Goal: Task Accomplishment & Management: Use online tool/utility

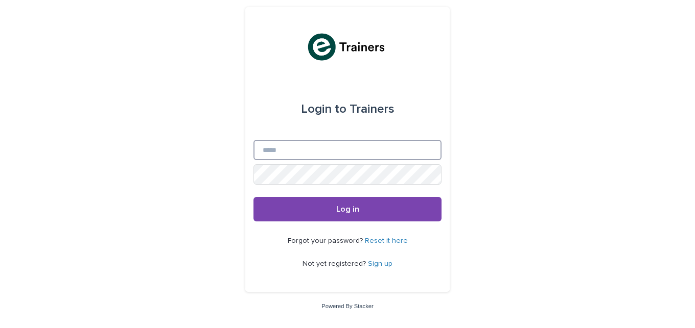
click at [324, 153] on input "Email" at bounding box center [347, 150] width 188 height 20
type input "**********"
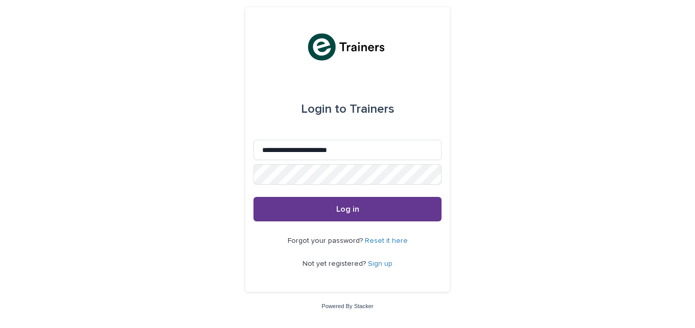
click at [342, 205] on span "Log in" at bounding box center [347, 209] width 23 height 8
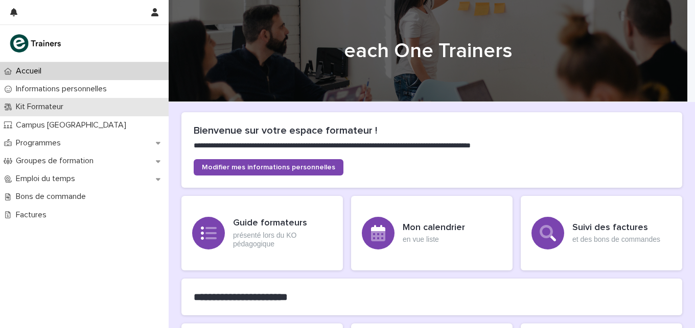
click at [54, 105] on p "Kit Formateur" at bounding box center [42, 107] width 60 height 10
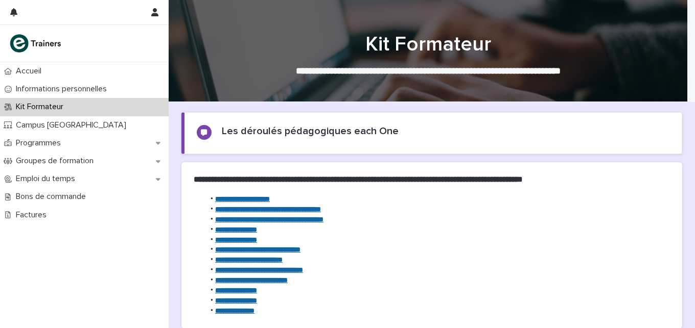
click at [231, 201] on strong "**********" at bounding box center [242, 199] width 55 height 7
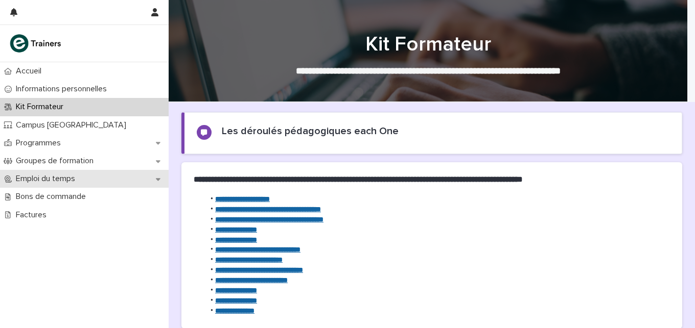
click at [64, 181] on p "Emploi du temps" at bounding box center [47, 179] width 71 height 10
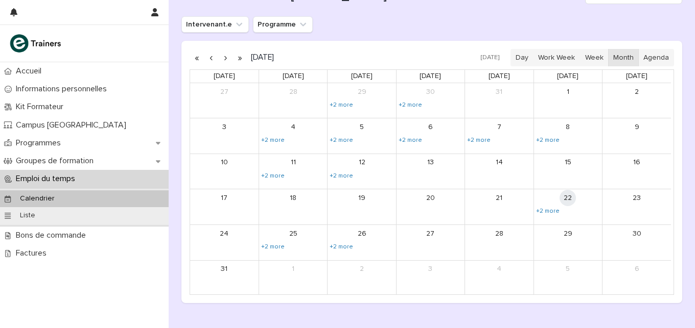
scroll to position [148, 0]
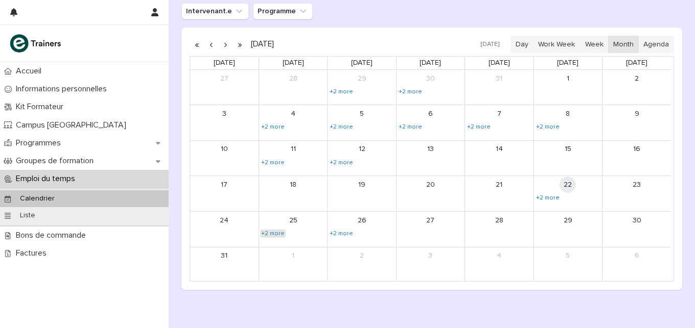
click at [270, 232] on link "+2 more" at bounding box center [273, 234] width 26 height 8
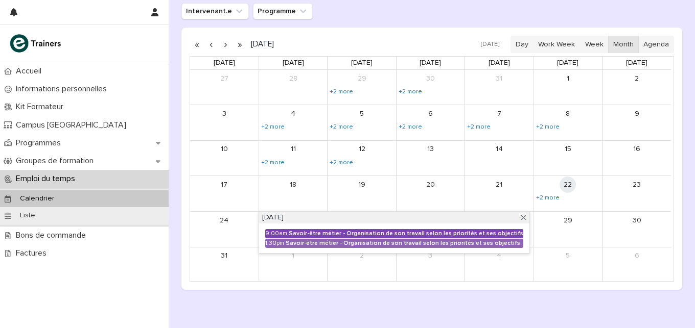
click at [361, 232] on div "Savoir-être métier - Organisation de son travail selon les priorités et ses obj…" at bounding box center [406, 233] width 234 height 7
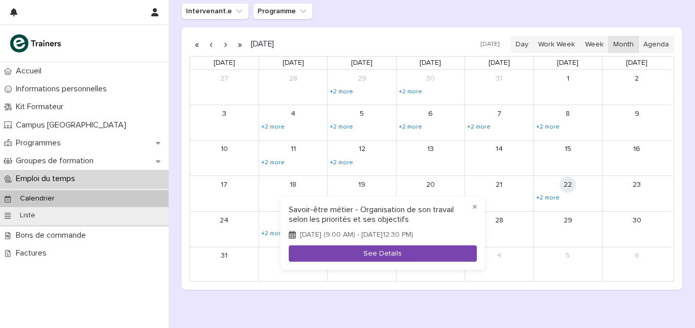
click at [371, 260] on button "See Details" at bounding box center [383, 254] width 188 height 17
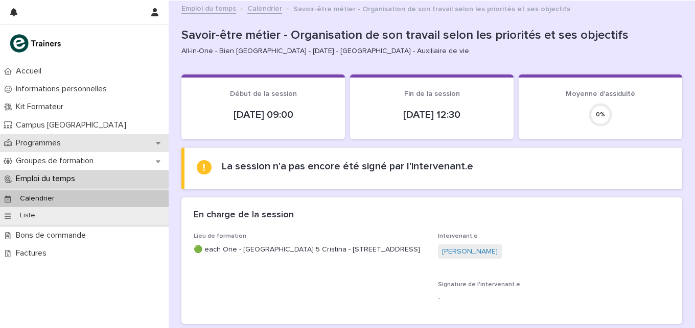
click at [47, 146] on p "Programmes" at bounding box center [40, 143] width 57 height 10
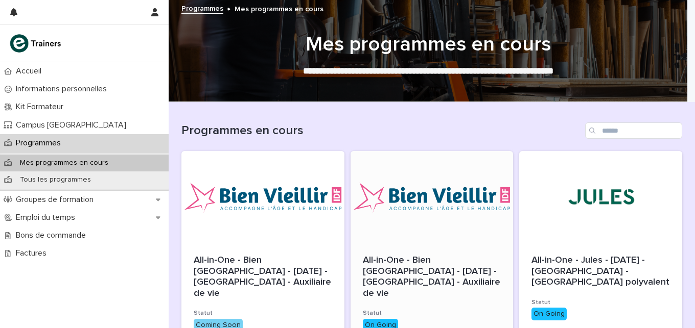
click at [413, 204] on div at bounding box center [431, 197] width 163 height 92
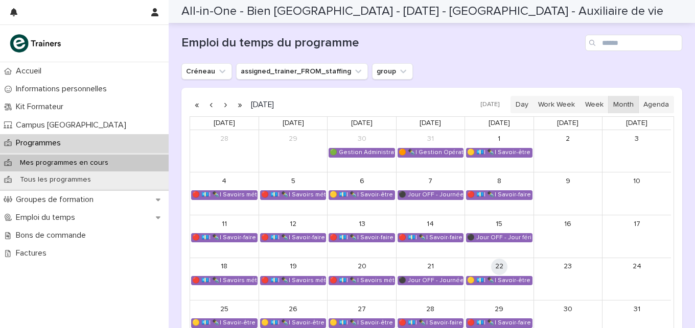
scroll to position [676, 0]
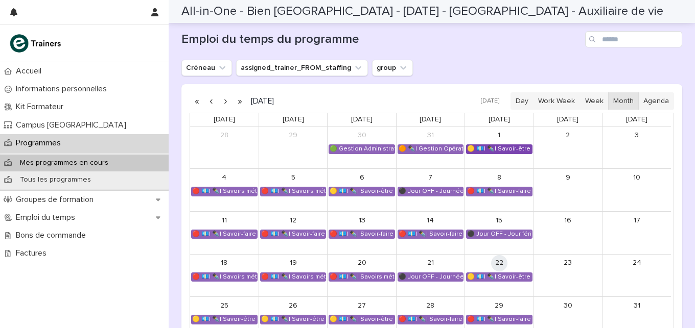
click at [505, 148] on div "🟡 💶| ✒️| Savoir-être métier - Appropriation des outils utilisés lors de la form…" at bounding box center [498, 149] width 65 height 8
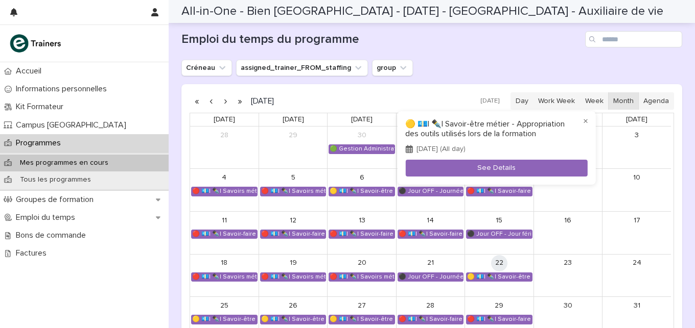
click at [230, 189] on div at bounding box center [347, 164] width 695 height 328
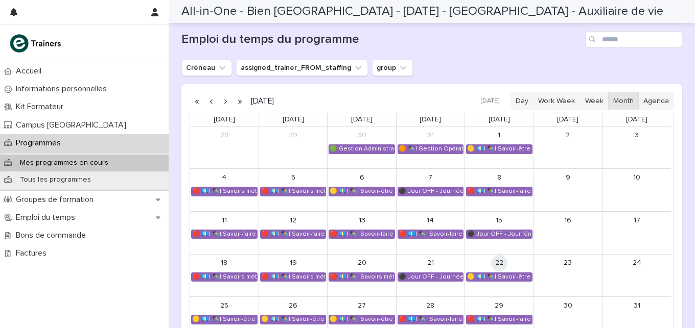
click at [230, 189] on div "🔴 💶| ✒️| Savoirs métier - Découvrir le métier et l'environnement de travail de …" at bounding box center [224, 191] width 65 height 8
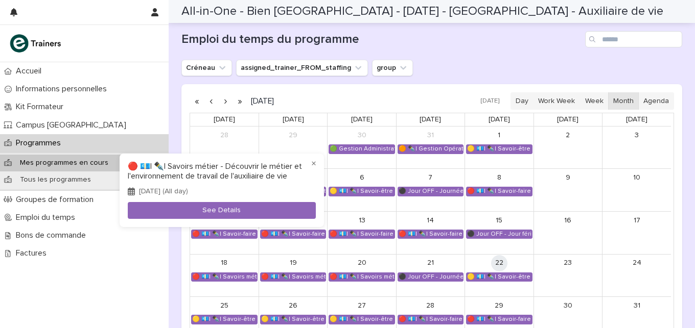
click at [344, 207] on div at bounding box center [347, 164] width 695 height 328
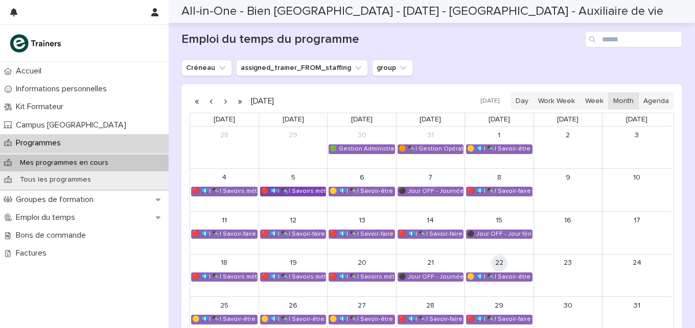
click at [298, 187] on div "🔴 💶| ✒️| Savoirs métier - Découvrir le métier et l'environnement de travail de …" at bounding box center [292, 191] width 65 height 8
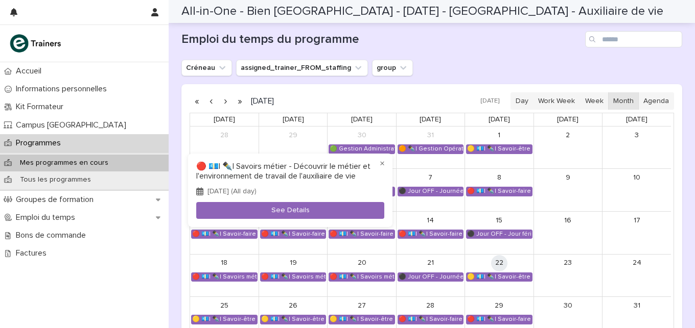
click at [366, 317] on div at bounding box center [347, 164] width 695 height 328
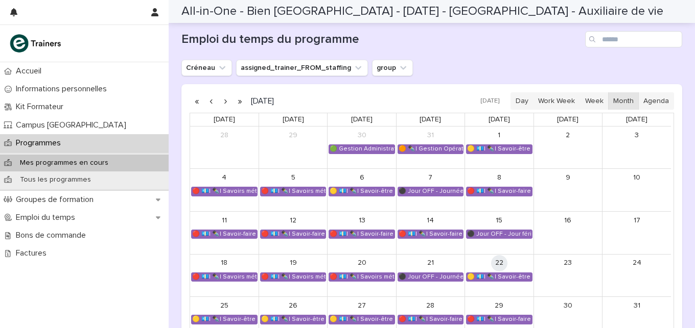
click at [366, 317] on div "🟡 💶| ✒️| Savoir-être métier - Communication interpersonnelle avec les personnes…" at bounding box center [361, 320] width 65 height 8
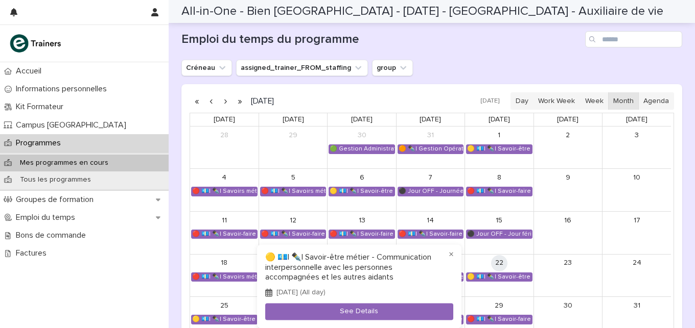
click at [559, 307] on div at bounding box center [347, 164] width 695 height 328
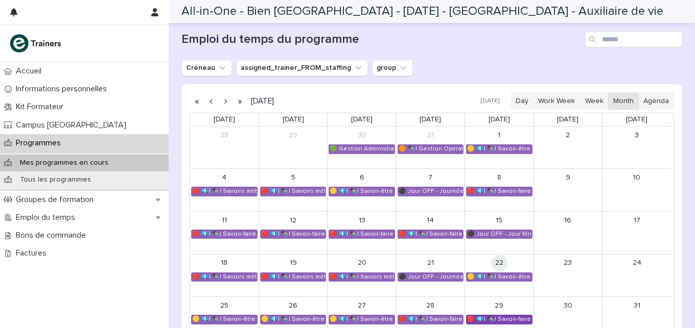
click at [498, 319] on div "🔴 💶| ✒️| Savoir-faire métier - Préparation au CCP2" at bounding box center [498, 320] width 65 height 8
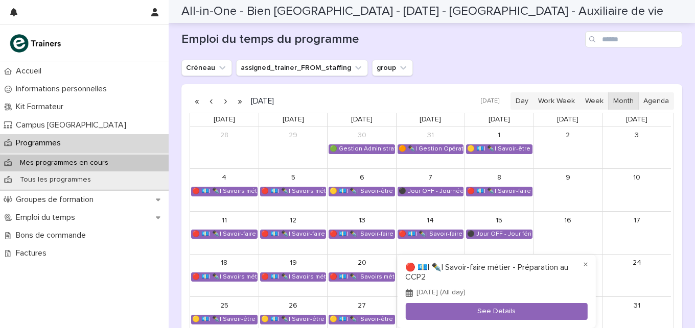
click at [606, 321] on div at bounding box center [347, 164] width 695 height 328
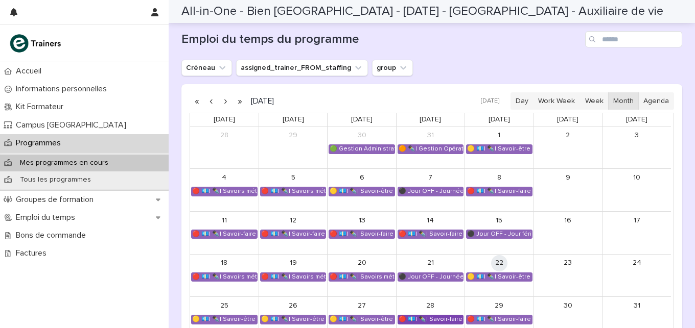
click at [436, 319] on div "🔴 💶| ✒️| Savoir-faire métier - Préparation au CCP2" at bounding box center [430, 320] width 65 height 8
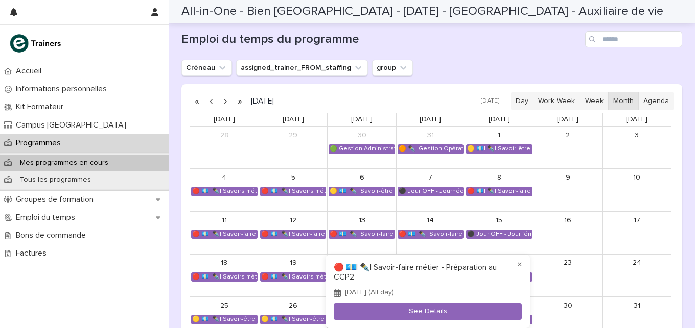
click at [234, 318] on div at bounding box center [347, 164] width 695 height 328
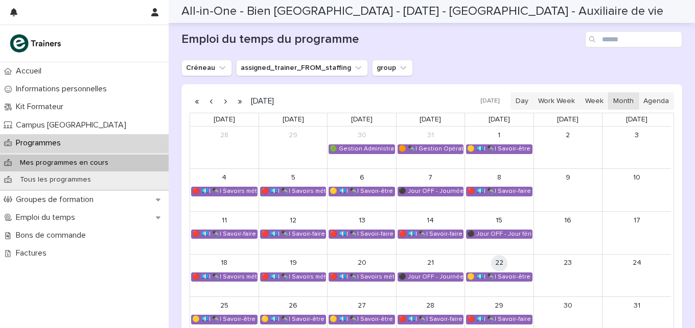
click at [234, 318] on div "🟡 💶| ✒️| Savoir-être métier - Organisation de son travail selon les priorités e…" at bounding box center [224, 320] width 65 height 8
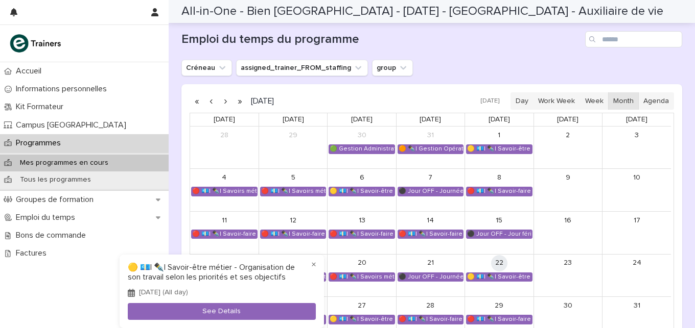
click at [234, 318] on button "See Details" at bounding box center [222, 311] width 188 height 17
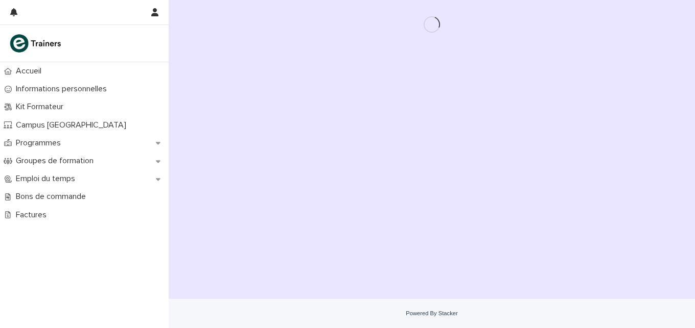
click at [234, 318] on div "Accueil Informations personnelles Kit Formateur Campus Montreuil Programmes Gro…" at bounding box center [432, 164] width 526 height 328
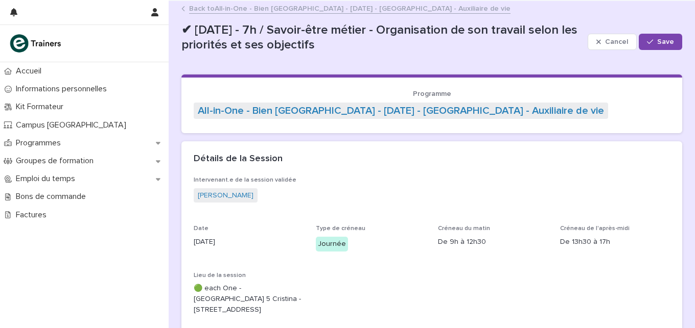
click at [234, 318] on div "Lieu de la session 🟢 each One - Montreuil - [GEOGRAPHIC_DATA] - [STREET_ADDRESS]" at bounding box center [249, 298] width 110 height 52
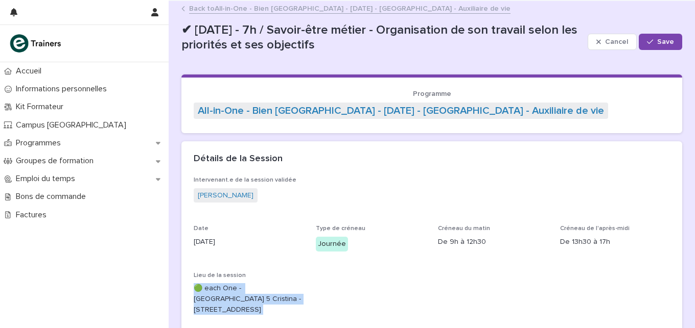
click at [234, 318] on div "Lieu de la session 🟢 each One - Montreuil - [GEOGRAPHIC_DATA] - [STREET_ADDRESS]" at bounding box center [249, 298] width 110 height 52
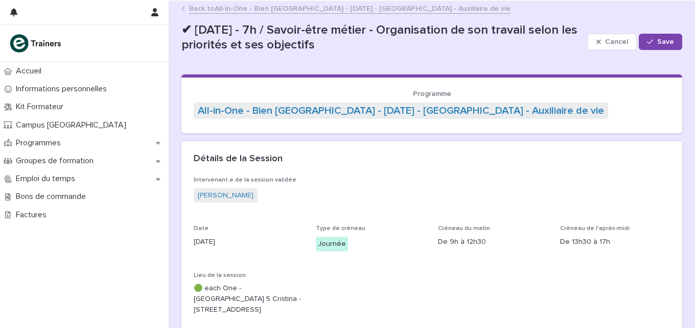
click at [234, 318] on div "Lieu de la session 🟢 each One - Montreuil - [GEOGRAPHIC_DATA] - [STREET_ADDRESS]" at bounding box center [249, 298] width 110 height 52
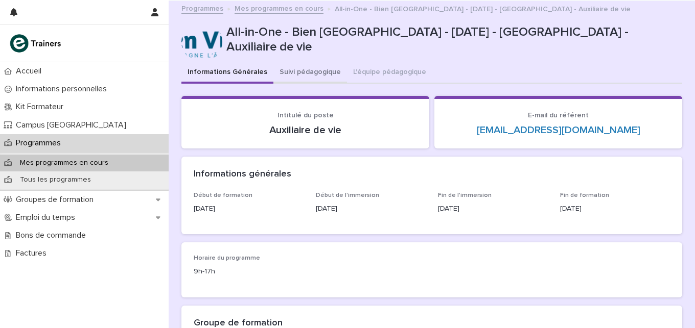
click at [297, 71] on button "Suivi pédagogique" at bounding box center [310, 72] width 74 height 21
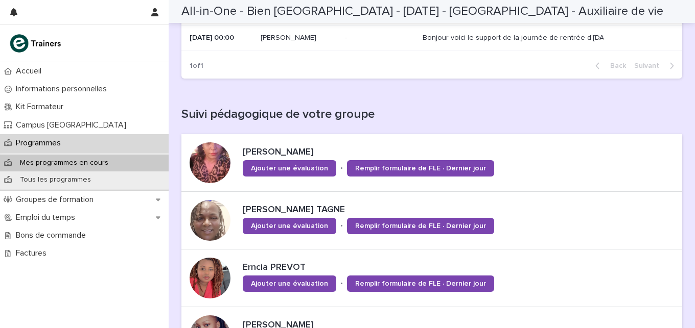
scroll to position [237, 0]
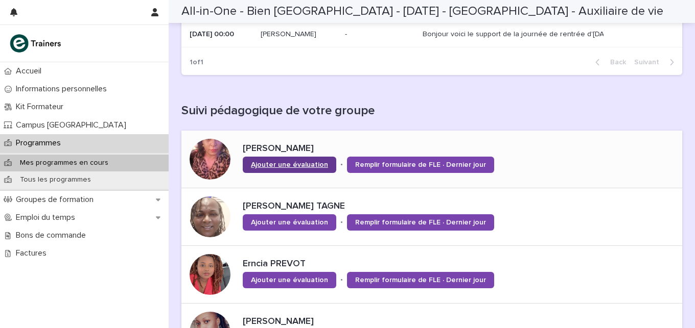
click at [292, 161] on span "Ajouter une évaluation" at bounding box center [289, 164] width 77 height 7
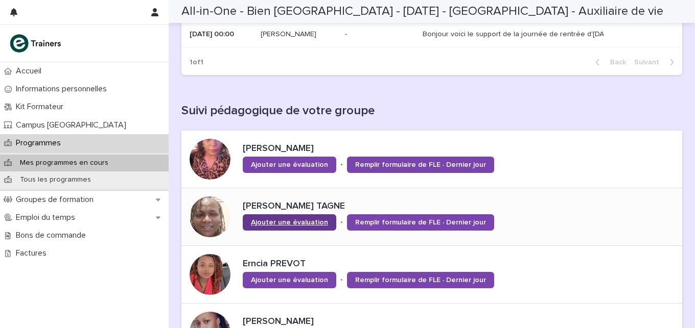
click at [292, 220] on span "Ajouter une évaluation" at bounding box center [289, 222] width 77 height 7
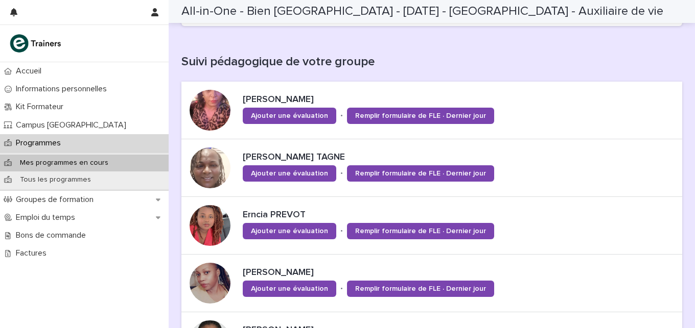
scroll to position [7, 0]
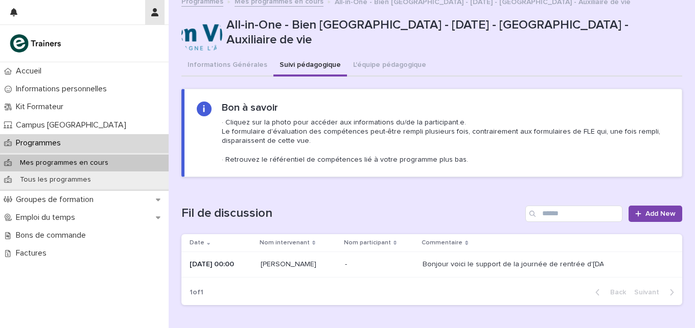
click at [157, 11] on icon "button" at bounding box center [154, 12] width 7 height 8
click at [105, 43] on p "Log Out" at bounding box center [125, 43] width 64 height 17
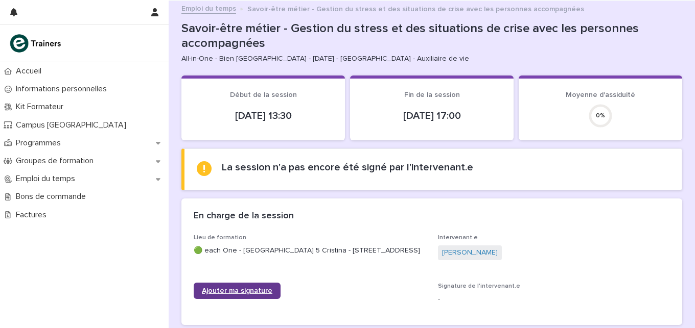
click at [233, 295] on span "Ajouter ma signature" at bounding box center [237, 291] width 70 height 7
click at [237, 295] on span "Ajouter ma signature" at bounding box center [237, 291] width 70 height 7
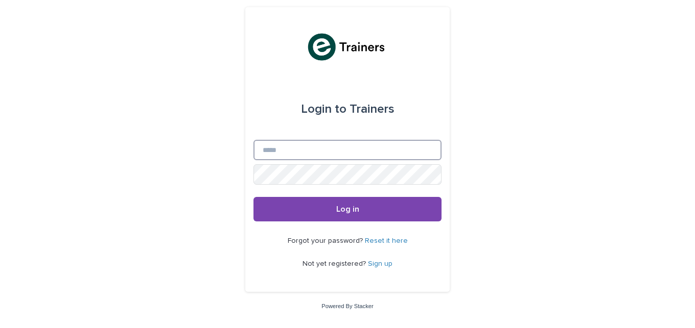
click at [281, 153] on input "Email" at bounding box center [347, 150] width 188 height 20
type input "**********"
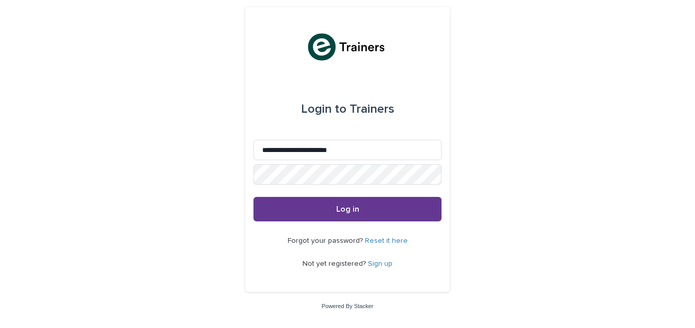
click at [345, 205] on span "Log in" at bounding box center [347, 209] width 23 height 8
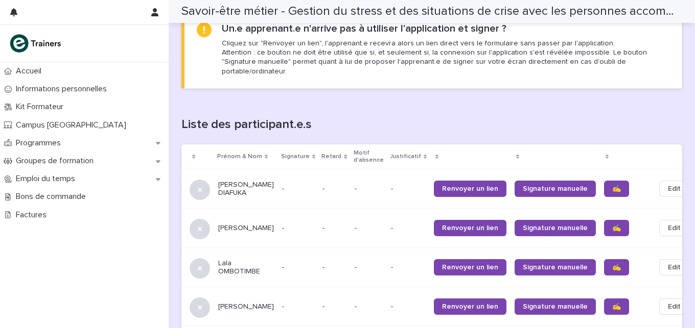
scroll to position [593, 0]
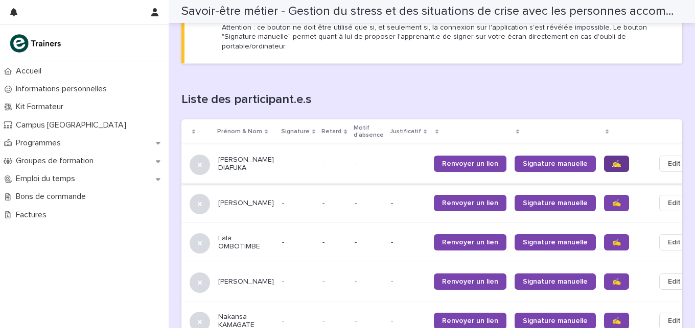
click at [604, 158] on link "✍️" at bounding box center [616, 164] width 25 height 16
click at [612, 202] on span "✍️" at bounding box center [616, 203] width 9 height 7
click at [612, 239] on span "✍️" at bounding box center [616, 242] width 9 height 7
click at [612, 285] on span "✍️" at bounding box center [616, 281] width 9 height 7
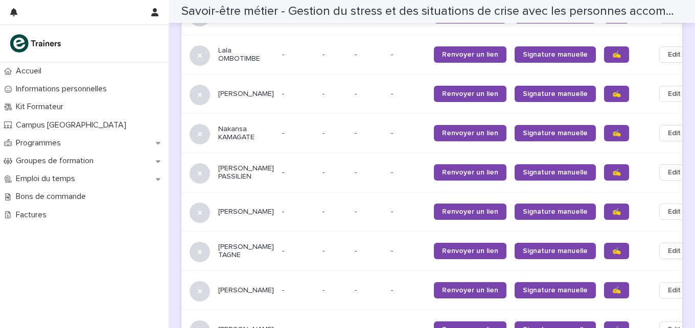
scroll to position [786, 0]
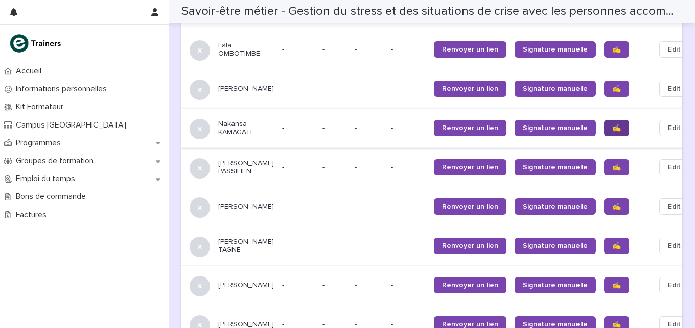
click at [612, 132] on span "✍️" at bounding box center [616, 128] width 9 height 7
click at [612, 171] on span "✍️" at bounding box center [616, 167] width 9 height 7
click at [612, 210] on span "✍️" at bounding box center [616, 206] width 9 height 7
click at [612, 250] on span "✍️" at bounding box center [616, 246] width 9 height 7
click at [612, 289] on span "✍️" at bounding box center [616, 285] width 9 height 7
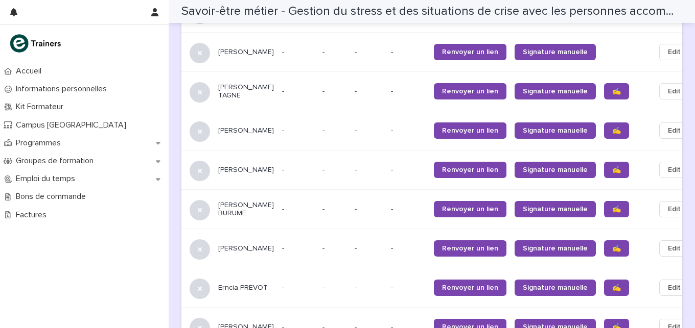
scroll to position [958, 0]
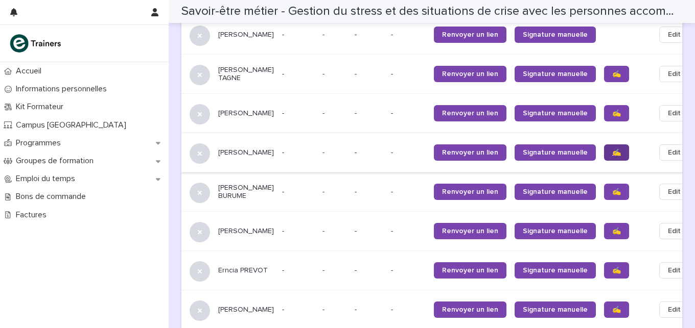
click at [604, 161] on link "✍️" at bounding box center [616, 153] width 25 height 16
click at [612, 235] on span "✍️" at bounding box center [616, 231] width 9 height 7
click at [612, 274] on span "✍️" at bounding box center [616, 270] width 9 height 7
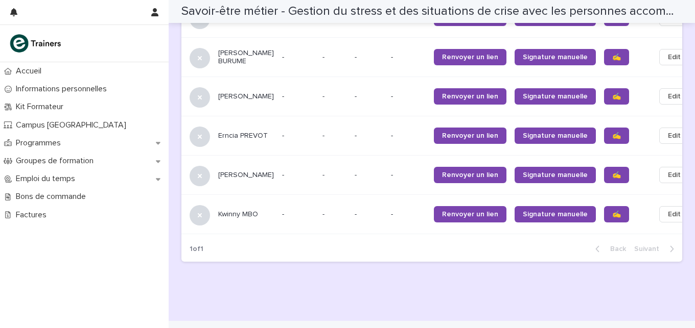
scroll to position [1102, 0]
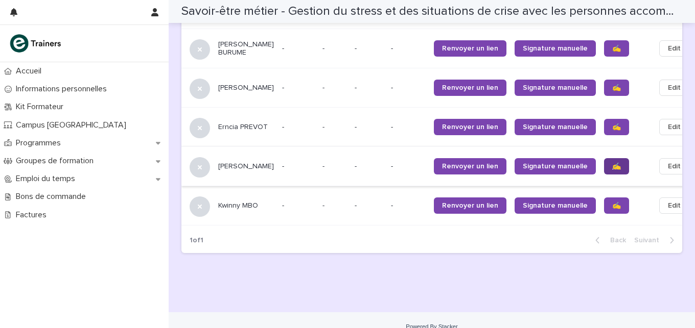
click at [612, 170] on span "✍️" at bounding box center [616, 166] width 9 height 7
click at [612, 209] on span "✍️" at bounding box center [616, 205] width 9 height 7
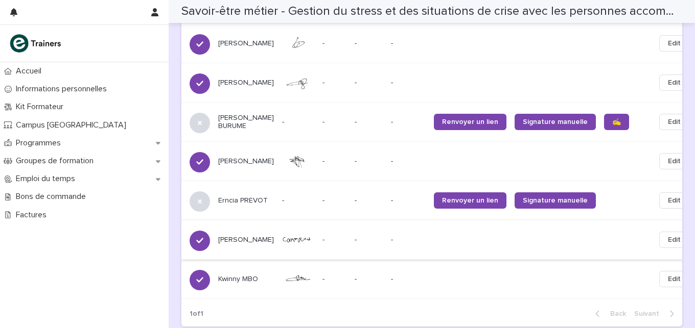
scroll to position [1037, 0]
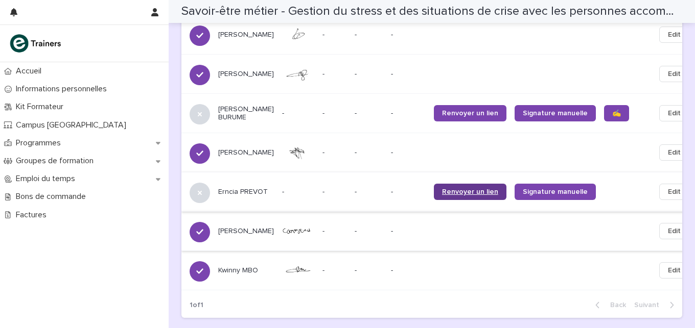
click at [444, 196] on span "Renvoyer un lien" at bounding box center [470, 191] width 56 height 7
click at [447, 196] on span "Renvoyer un lien" at bounding box center [470, 191] width 56 height 7
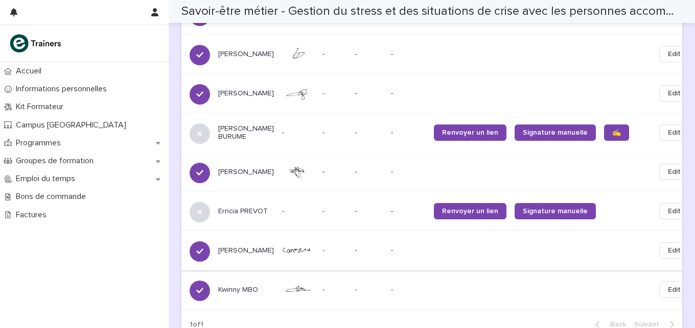
scroll to position [1011, 0]
